Goal: Information Seeking & Learning: Learn about a topic

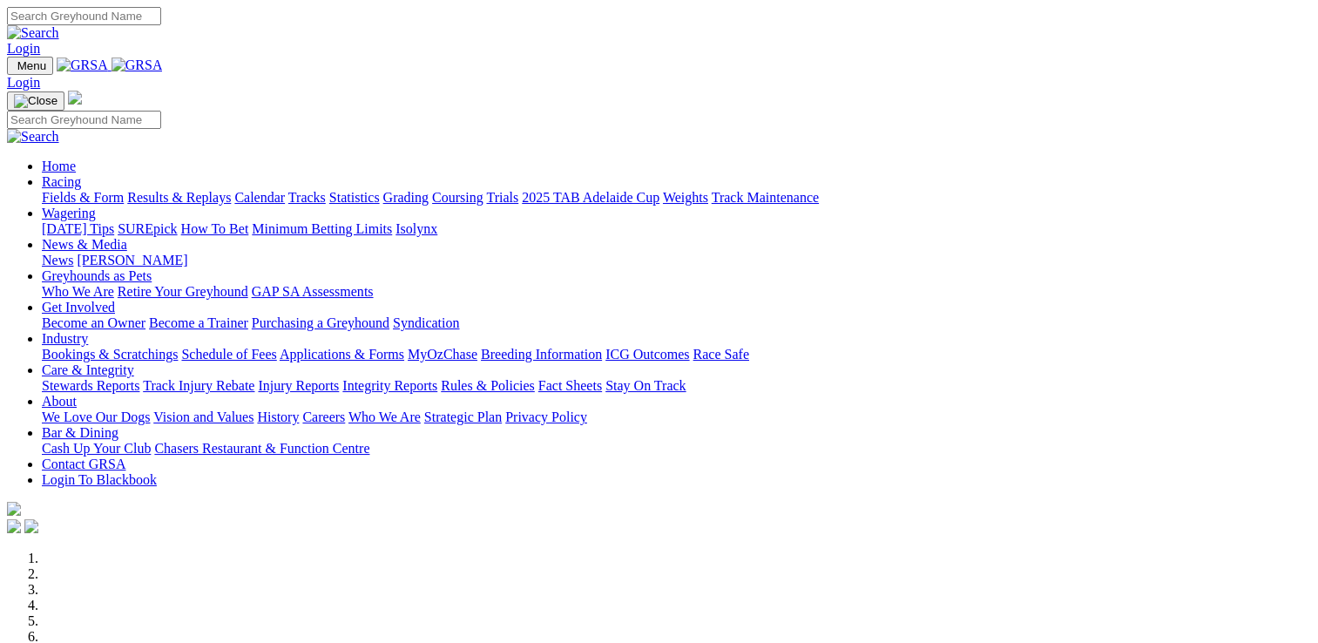
click at [81, 174] on link "Racing" at bounding box center [61, 181] width 39 height 15
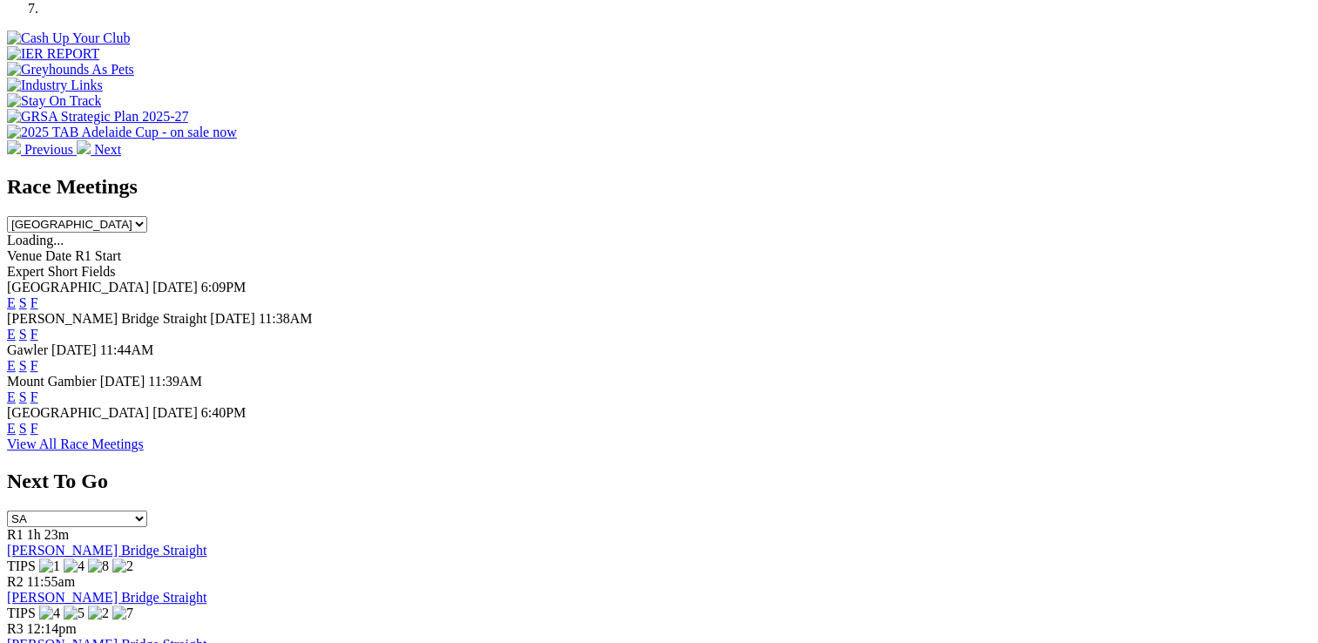
scroll to position [658, 0]
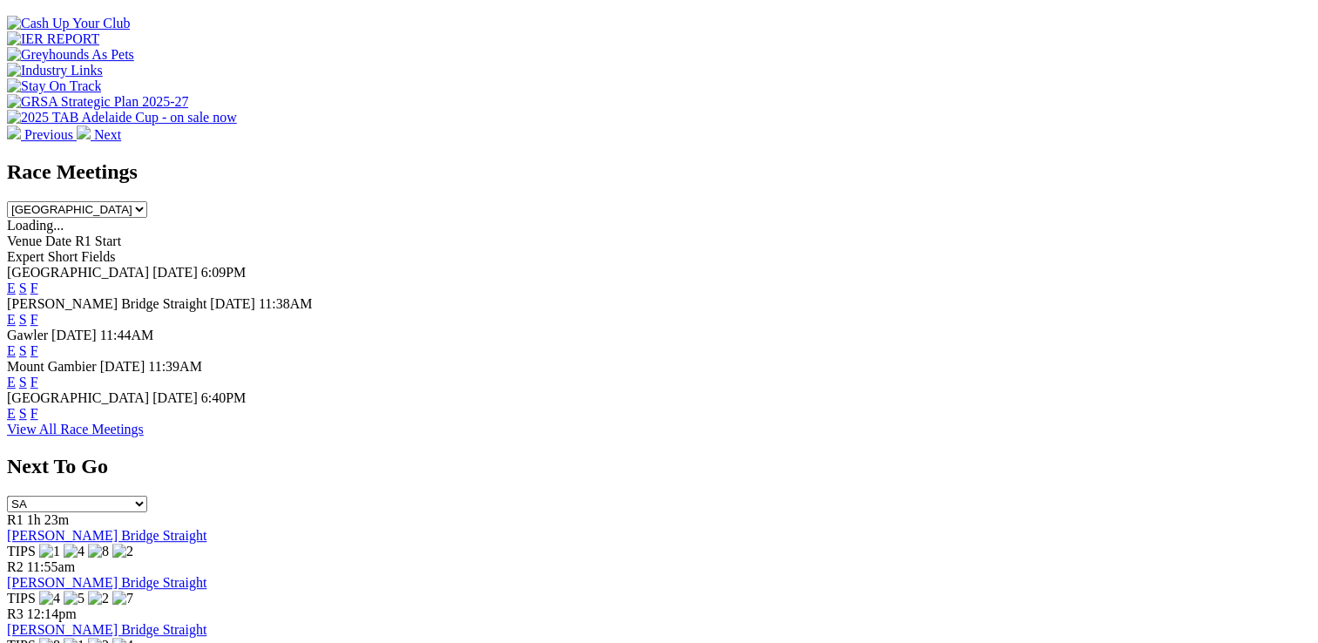
click at [27, 406] on link "S" at bounding box center [23, 413] width 8 height 15
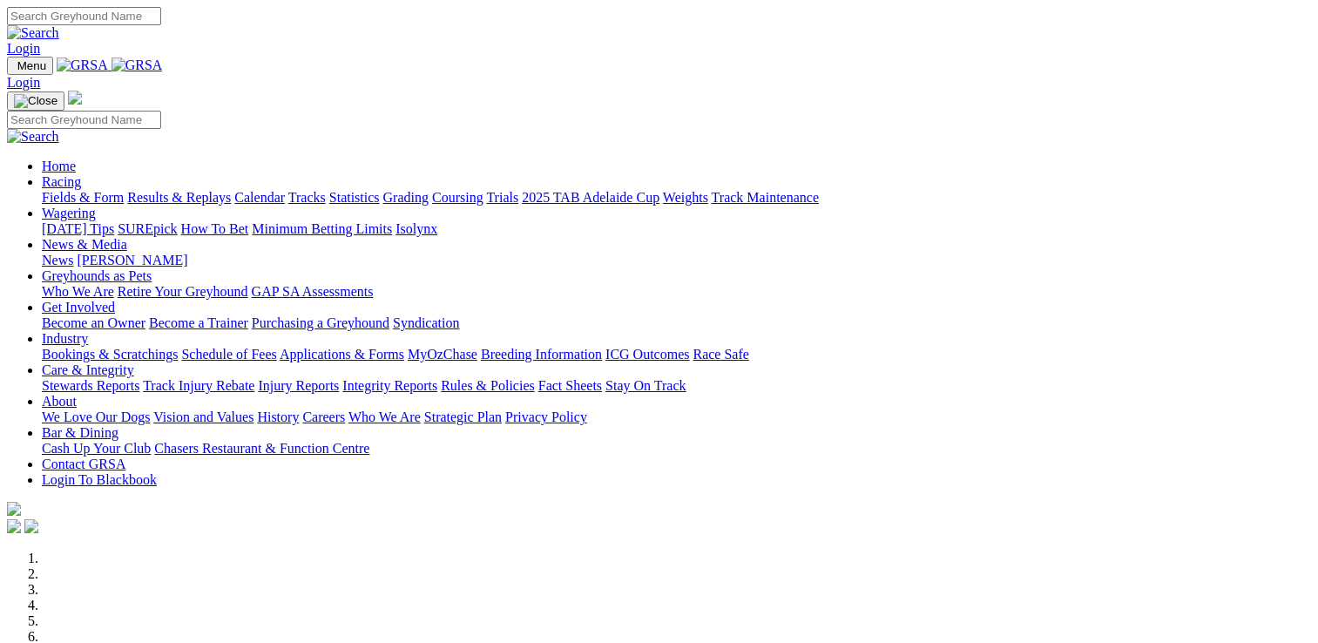
scroll to position [658, 0]
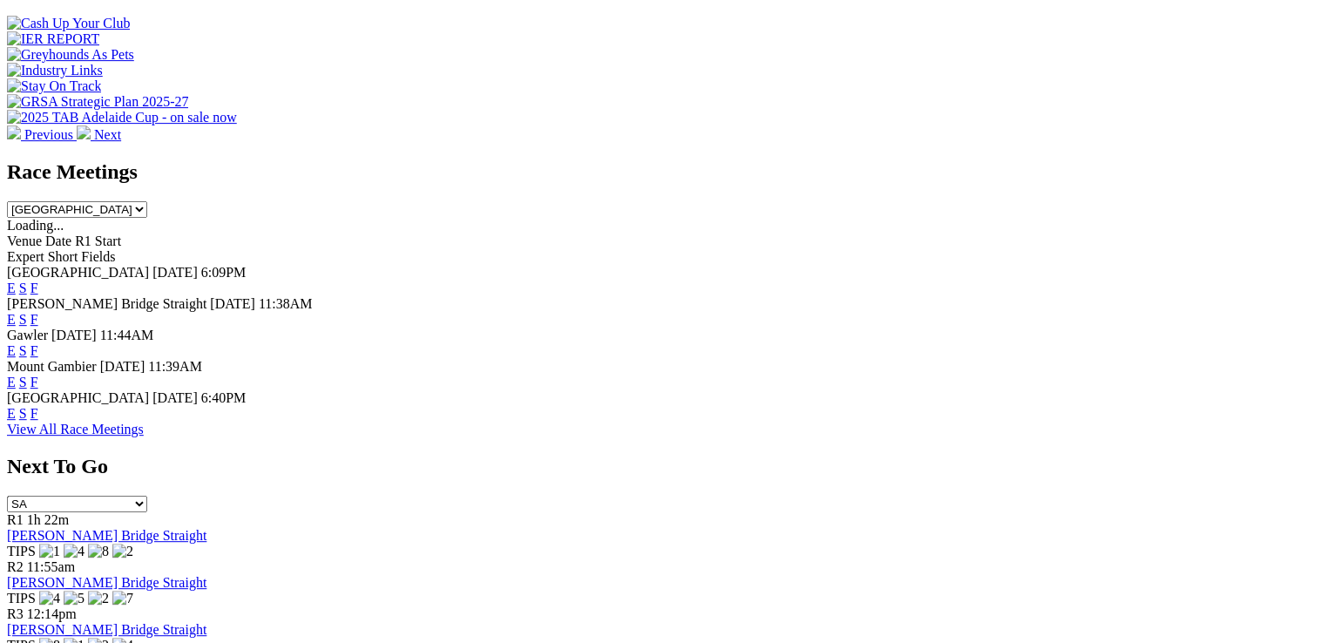
click at [16, 406] on link "E" at bounding box center [11, 413] width 9 height 15
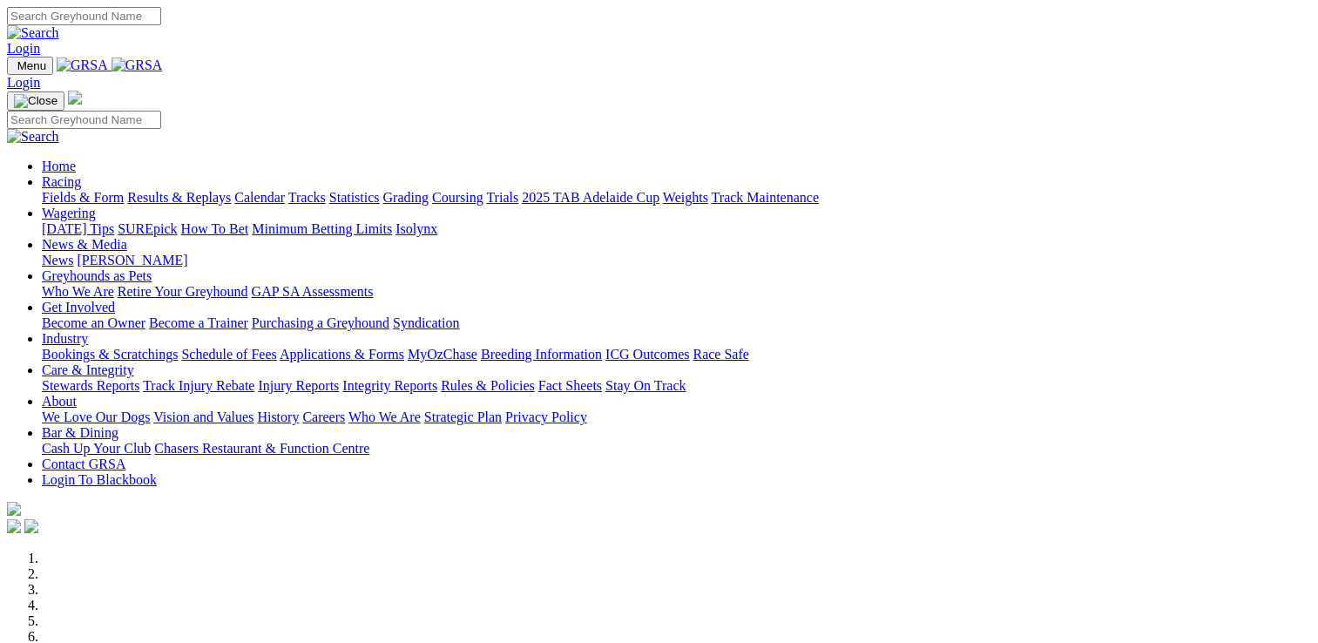
scroll to position [658, 0]
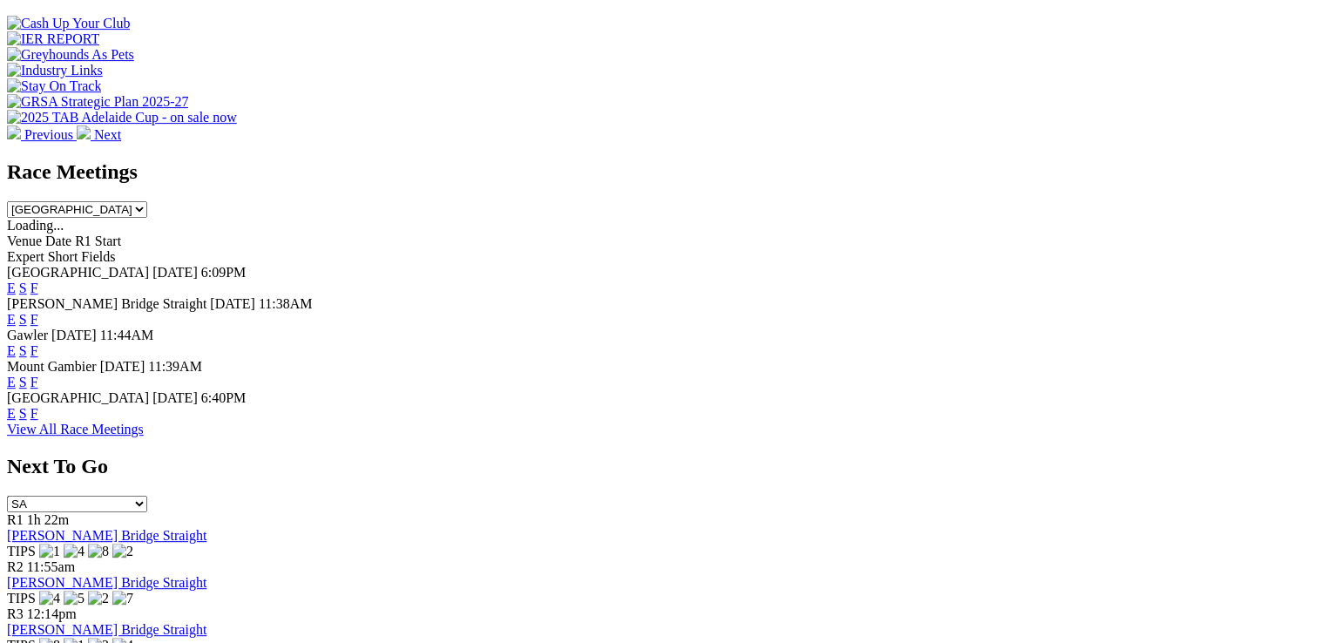
drag, startPoint x: 0, startPoint y: 0, endPoint x: 890, endPoint y: 386, distance: 970.1
click at [38, 406] on link "F" at bounding box center [34, 413] width 8 height 15
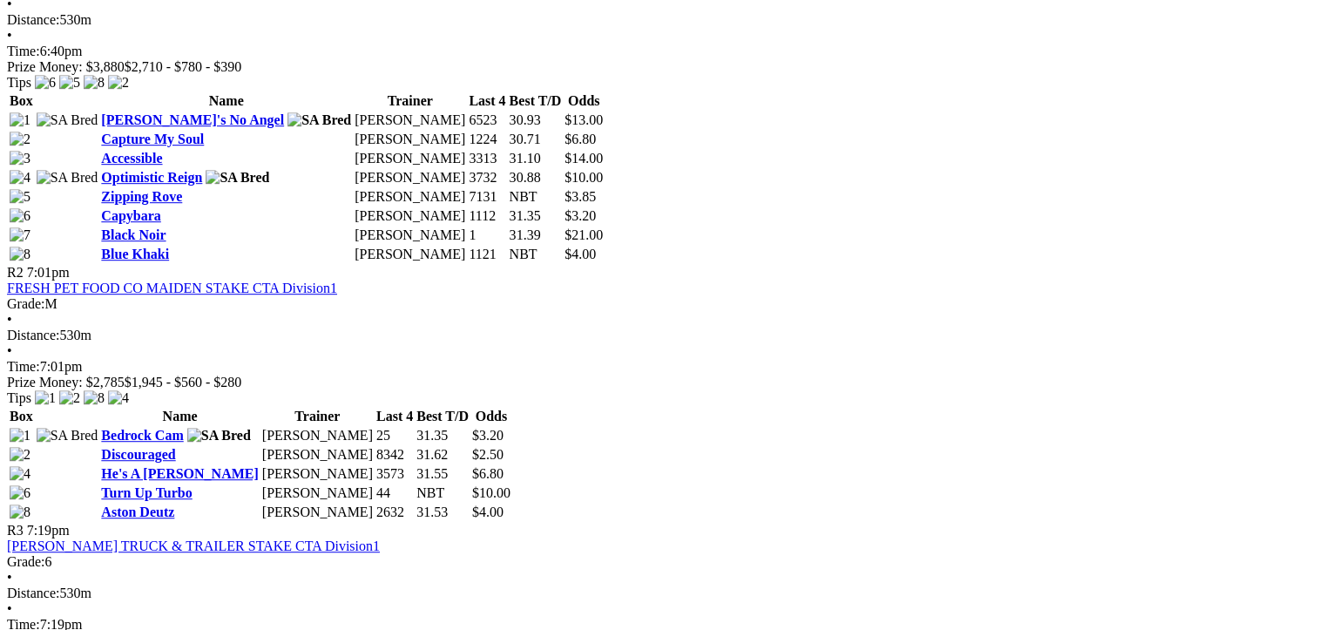
scroll to position [1003, 0]
